Goal: Task Accomplishment & Management: Manage account settings

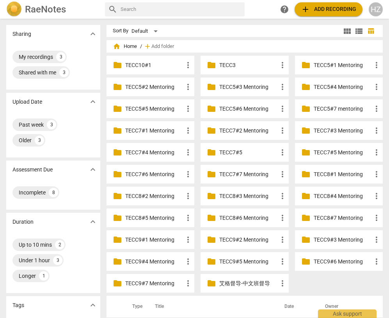
scroll to position [125, 0]
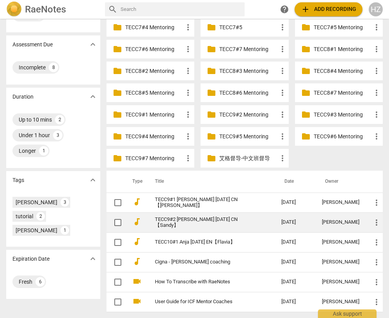
click at [201, 226] on td "TECC9#2 [PERSON_NAME] [DATE] CN【Sandy】" at bounding box center [209, 222] width 129 height 20
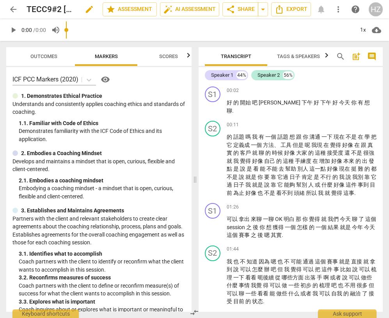
click at [78, 8] on div "TECC9#2 [PERSON_NAME] [DATE] CN【Sandy】 edit" at bounding box center [62, 9] width 70 height 14
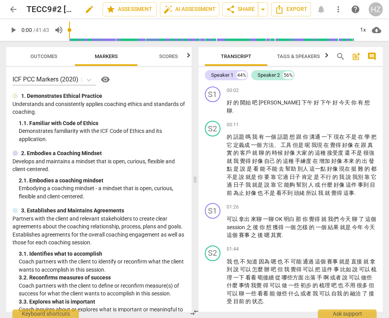
click at [86, 9] on span "edit" at bounding box center [89, 9] width 9 height 9
drag, startPoint x: 56, startPoint y: 9, endPoint x: 33, endPoint y: 4, distance: 23.2
click at [33, 4] on input "TECC9#2 [PERSON_NAME] [DATE] CN【Sandy】" at bounding box center [48, 9] width 42 height 15
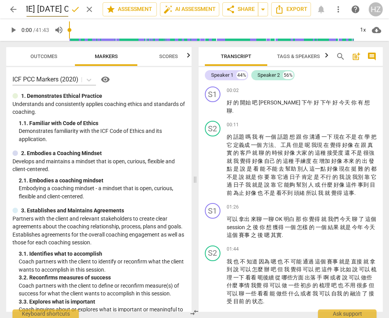
type input "TECC9#2 [PERSON_NAME] [DATE] CN【[PERSON_NAME]】"
click at [241, 9] on span "share Share" at bounding box center [240, 9] width 29 height 9
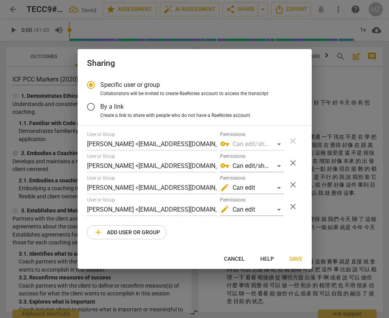
click at [297, 213] on button "close" at bounding box center [292, 206] width 19 height 19
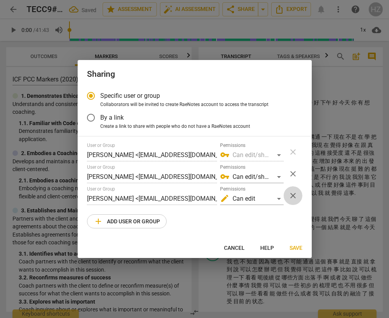
click at [295, 196] on span "close" at bounding box center [292, 195] width 9 height 9
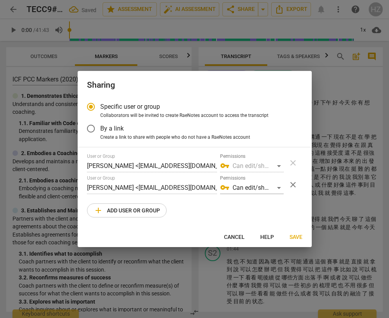
click at [144, 212] on span "add Add user or group" at bounding box center [127, 210] width 66 height 9
radio input "false"
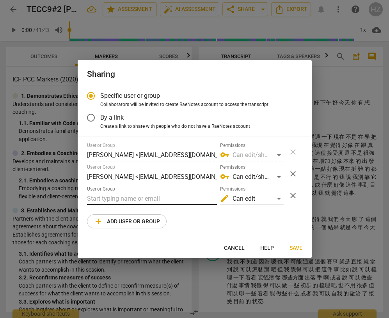
click at [124, 198] on input "text" at bounding box center [152, 199] width 130 height 12
click at [162, 198] on input "text" at bounding box center [152, 199] width 130 height 12
paste input "[EMAIL_ADDRESS][DOMAIN_NAME]"
type input "[EMAIL_ADDRESS][DOMAIN_NAME]"
click at [297, 248] on span "Save" at bounding box center [295, 248] width 13 height 8
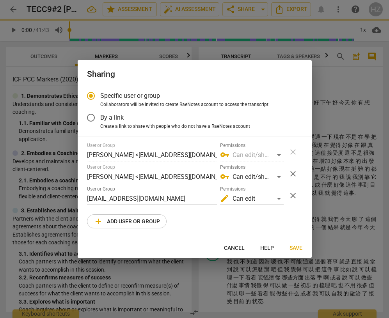
radio input "false"
type input "[PERSON_NAME] <[EMAIL_ADDRESS][DOMAIN_NAME]>"
